Goal: Transaction & Acquisition: Download file/media

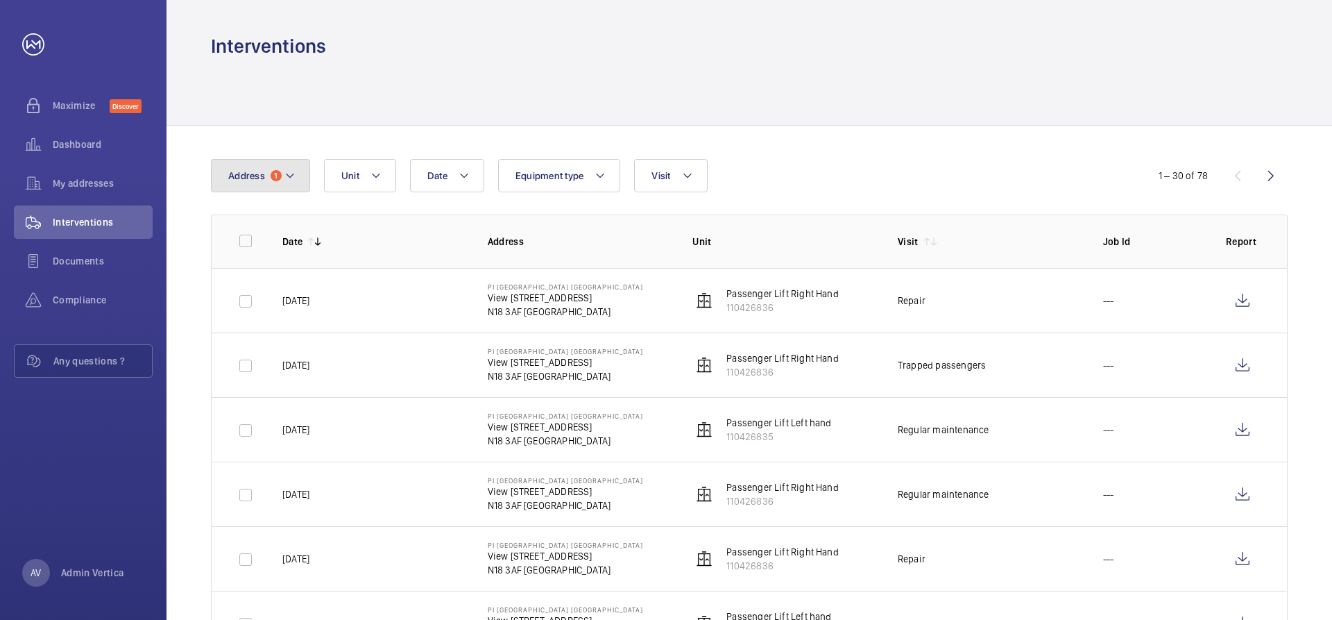
click at [285, 192] on button "Address 1" at bounding box center [260, 175] width 99 height 33
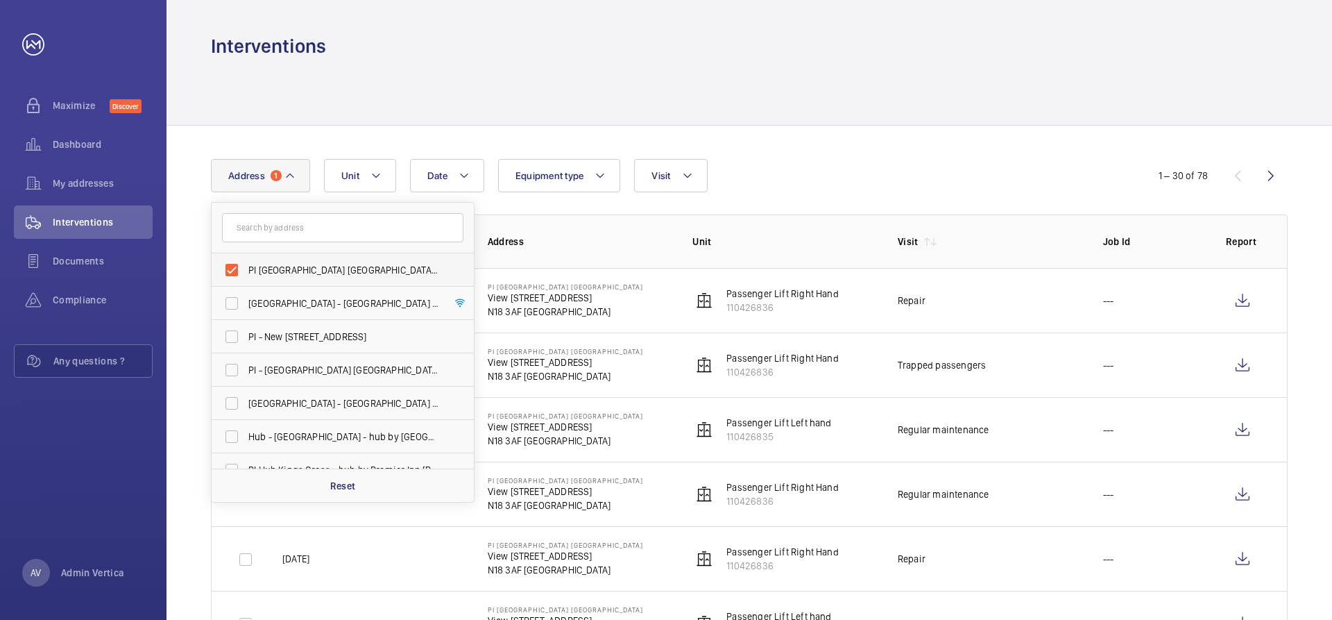
click at [230, 269] on label "PI [GEOGRAPHIC_DATA] [GEOGRAPHIC_DATA] - View [STREET_ADDRESS]" at bounding box center [332, 269] width 241 height 33
click at [230, 269] on input "PI [GEOGRAPHIC_DATA] [GEOGRAPHIC_DATA] - View [STREET_ADDRESS]" at bounding box center [232, 270] width 28 height 28
checkbox input "false"
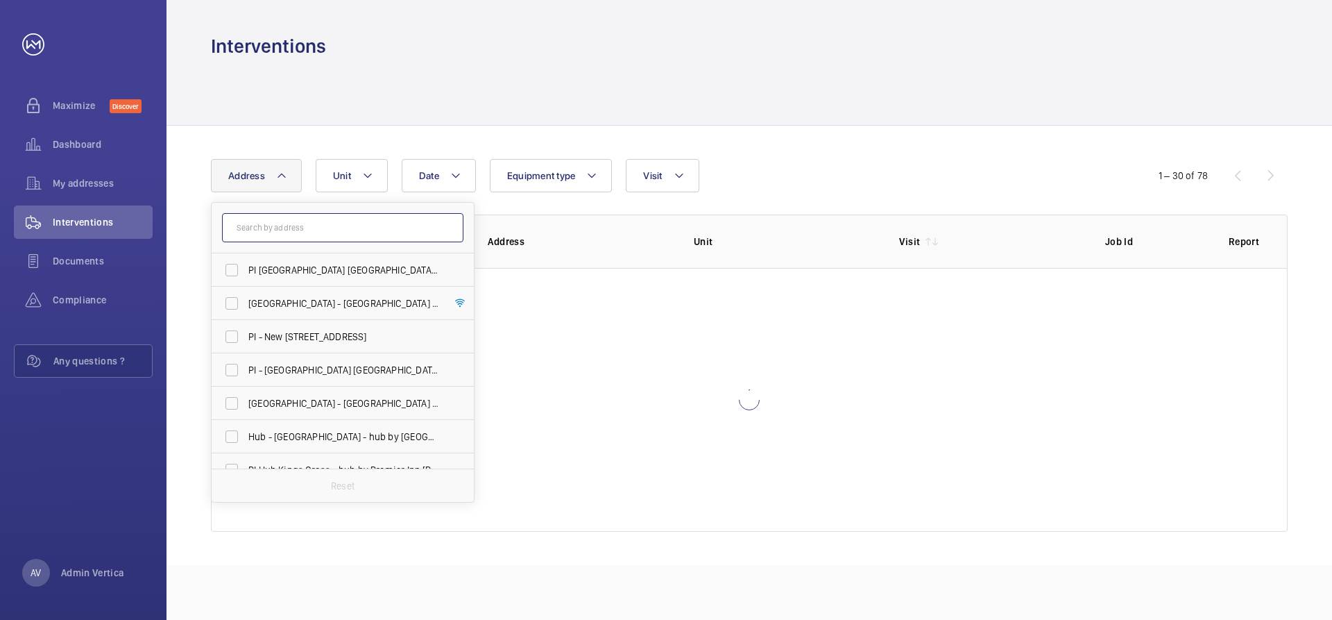
click at [302, 226] on input "text" at bounding box center [342, 227] width 241 height 29
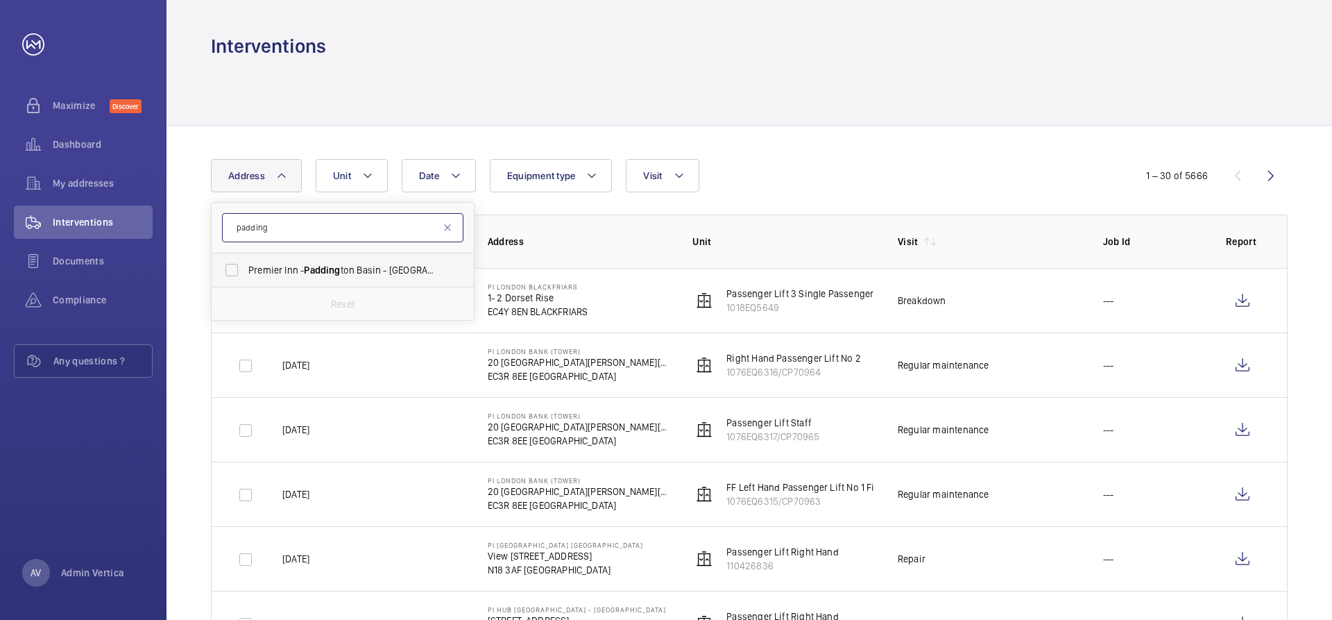
type input "padding"
click at [291, 276] on span "Premier Inn - Padding ton Basin - [GEOGRAPHIC_DATA], [STREET_ADDRESS]" at bounding box center [343, 270] width 191 height 14
click at [246, 276] on input "Premier Inn - Padding ton Basin - [GEOGRAPHIC_DATA], [STREET_ADDRESS]" at bounding box center [232, 270] width 28 height 28
checkbox input "true"
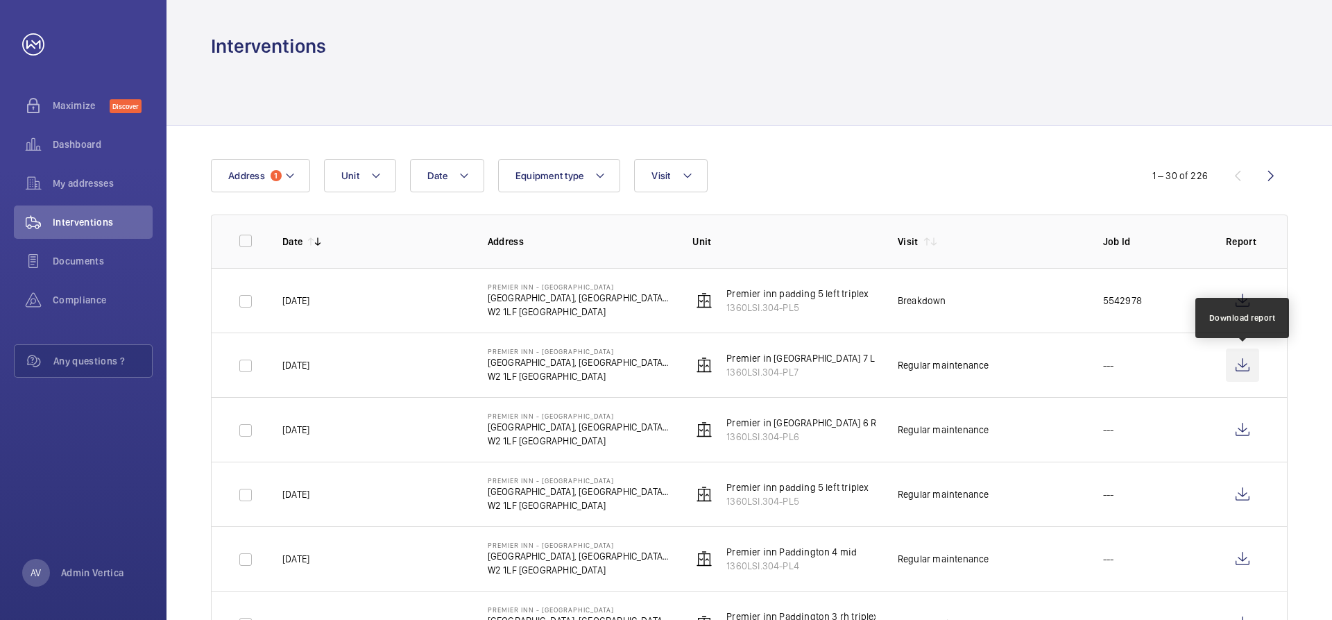
click at [1246, 368] on wm-front-icon-button at bounding box center [1242, 364] width 33 height 33
